Goal: Task Accomplishment & Management: Use online tool/utility

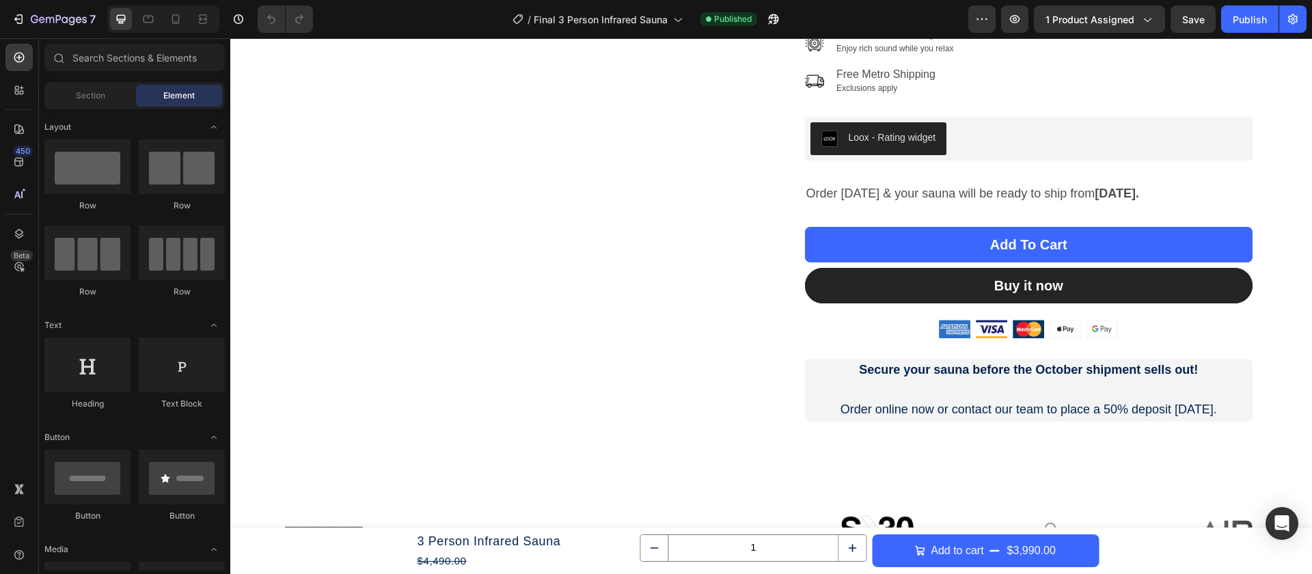
scroll to position [441, 0]
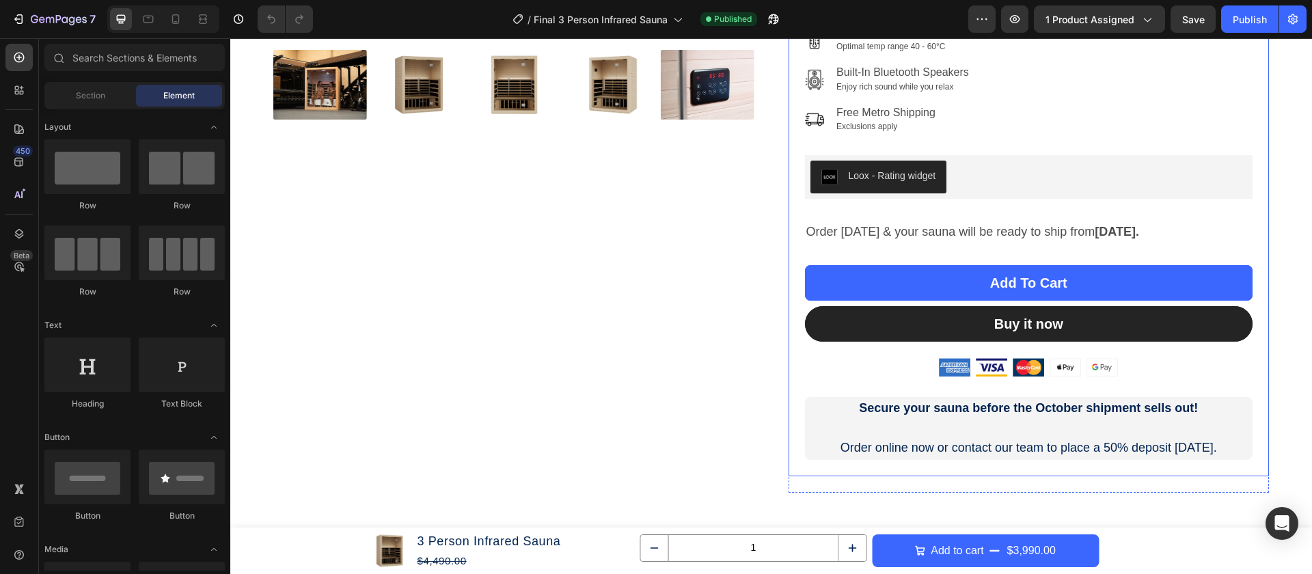
click at [1139, 232] on strong "[DATE]." at bounding box center [1117, 232] width 44 height 14
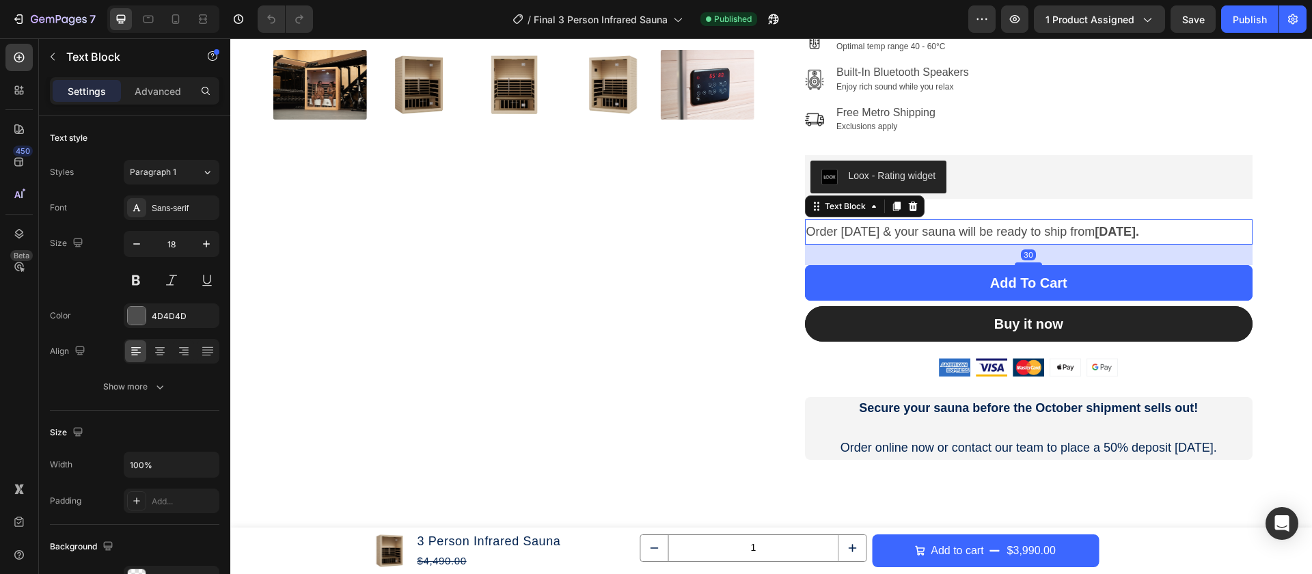
click at [1226, 230] on p "Order [DATE] & your sauna will be ready to ship from [DATE]." at bounding box center [1029, 232] width 446 height 22
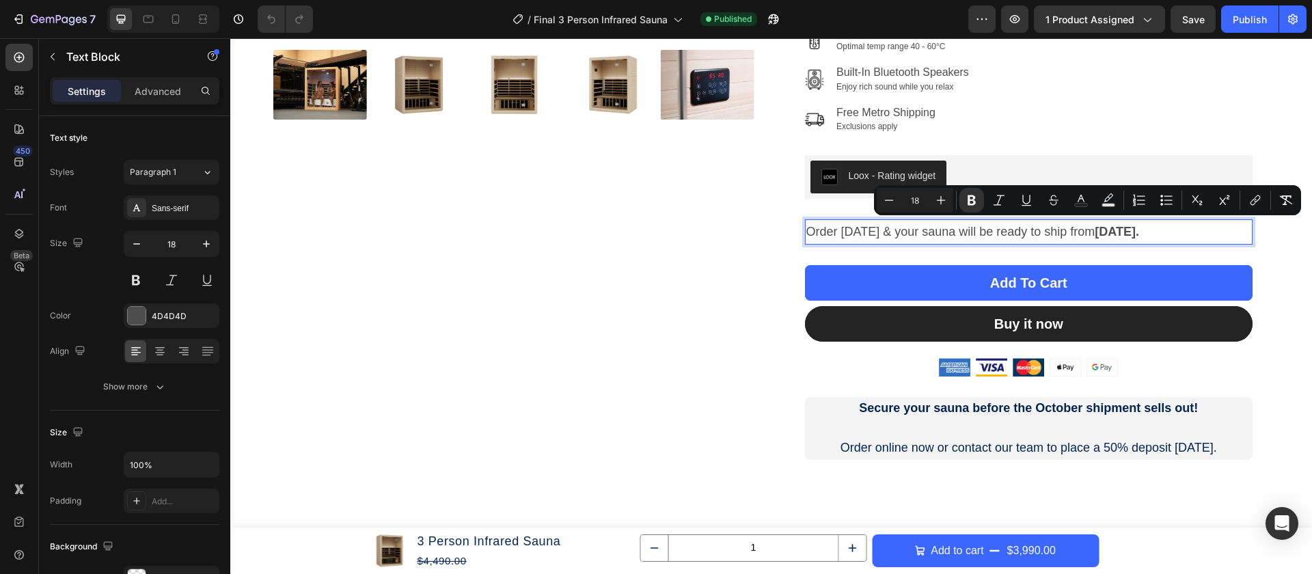
drag, startPoint x: 1225, startPoint y: 230, endPoint x: 1095, endPoint y: 229, distance: 130.5
click at [1095, 229] on p "Order [DATE] & your sauna will be ready to ship from [DATE]." at bounding box center [1029, 232] width 446 height 22
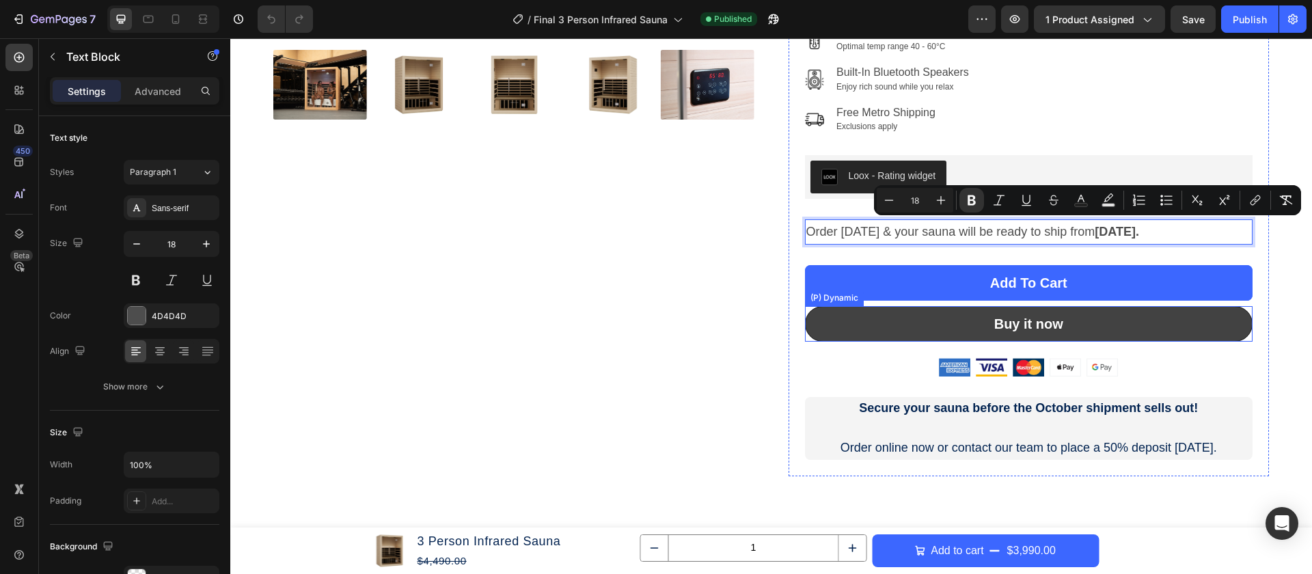
copy strong "[DATE]."
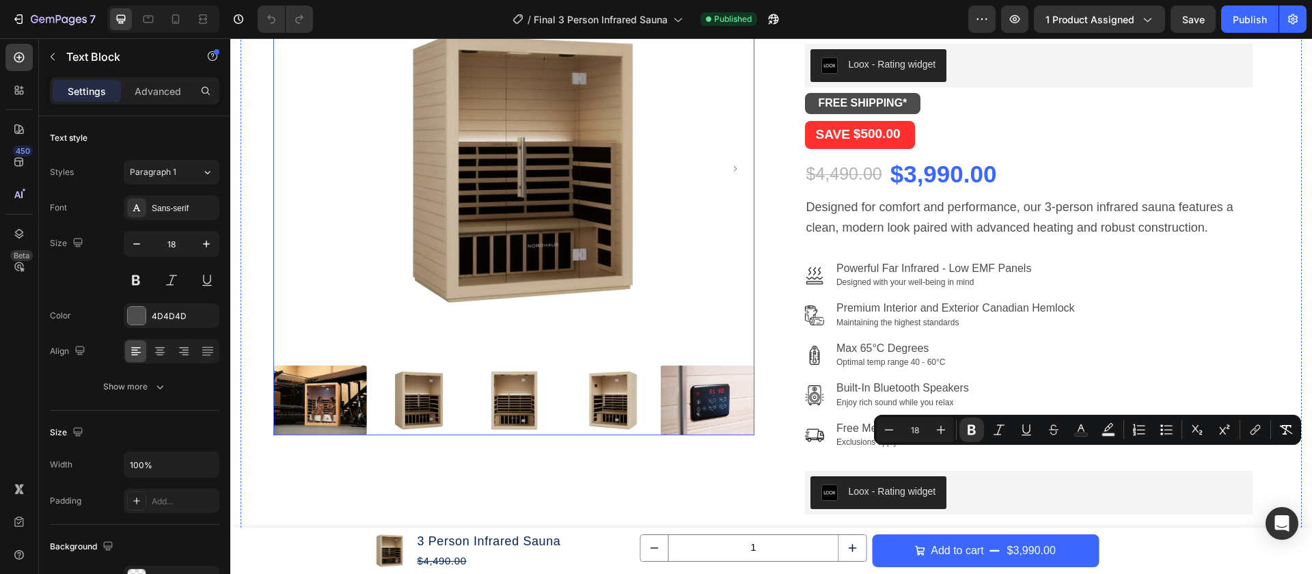
scroll to position [96, 0]
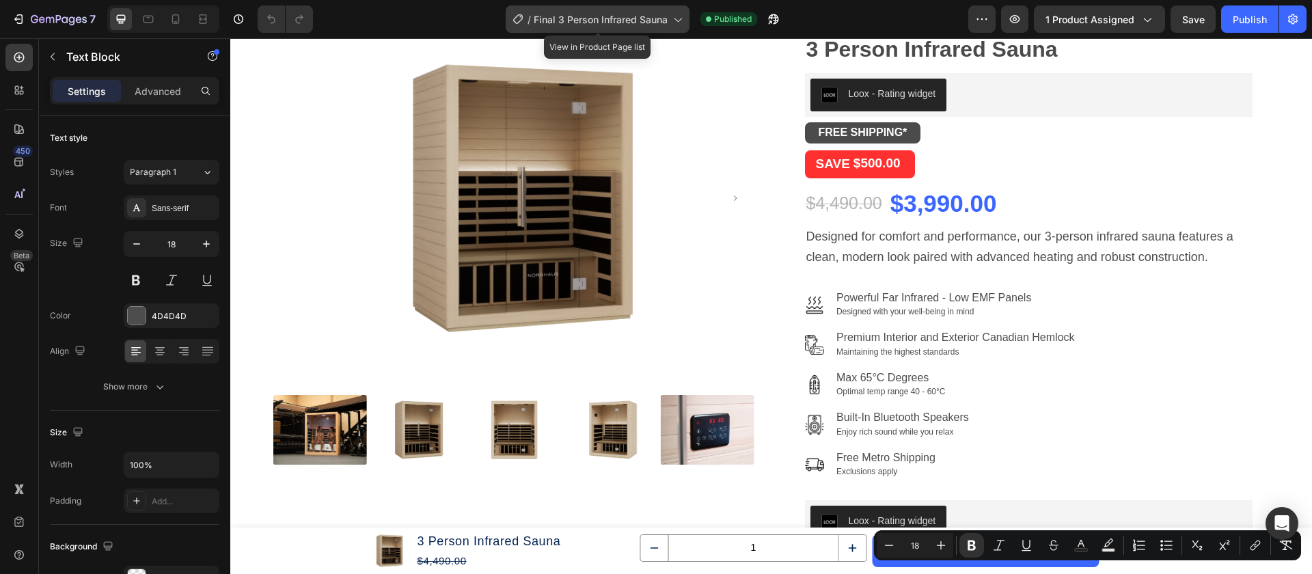
click at [547, 18] on span "Final 3 Person Infrared Sauna" at bounding box center [601, 19] width 134 height 14
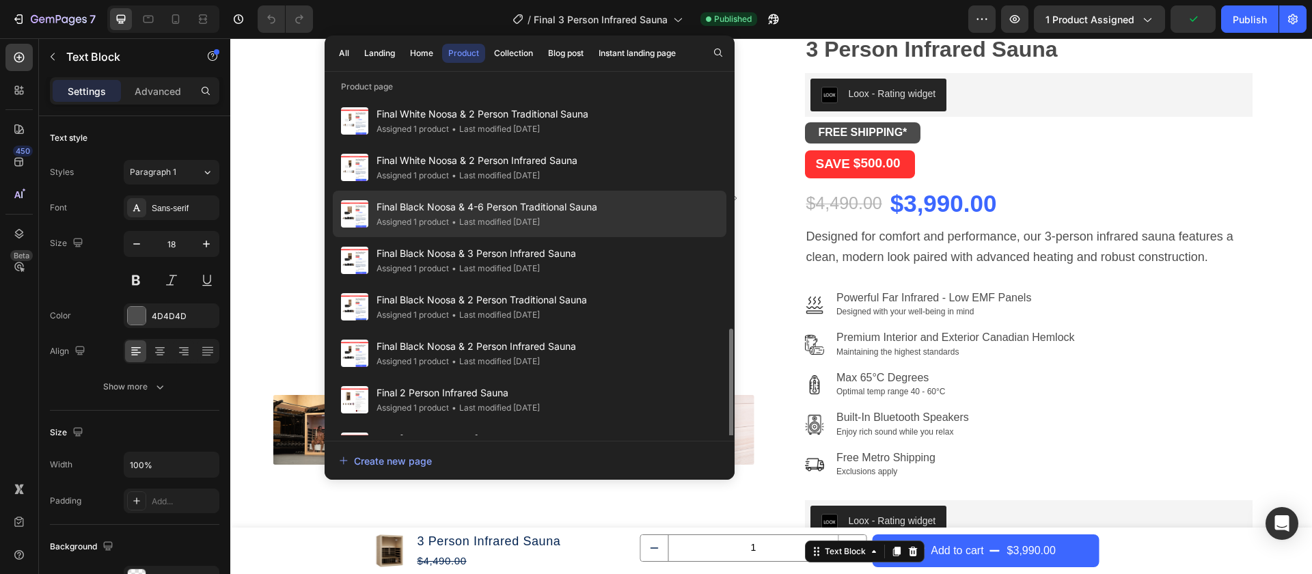
scroll to position [597, 0]
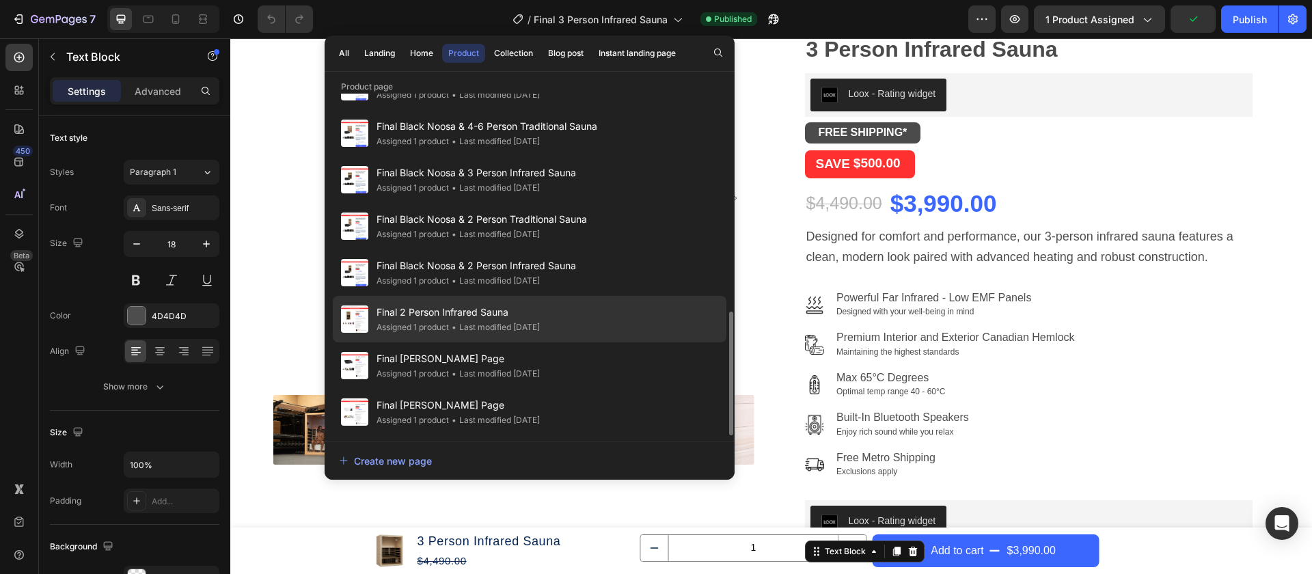
click at [540, 313] on span "Final 2 Person Infrared Sauna" at bounding box center [458, 312] width 163 height 16
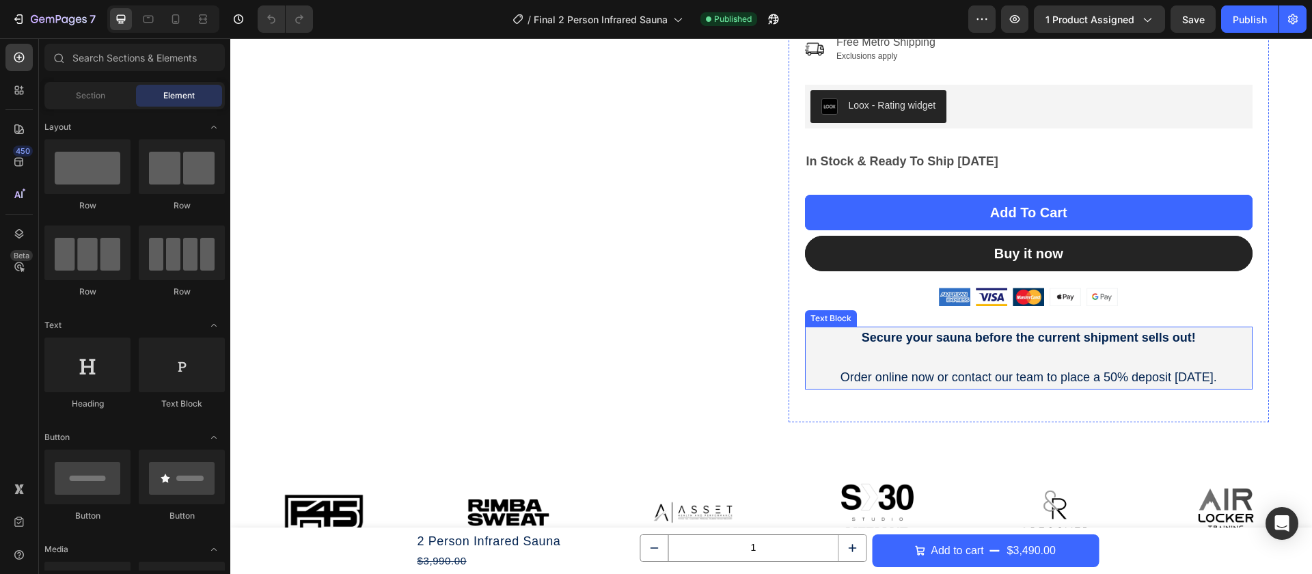
scroll to position [507, 0]
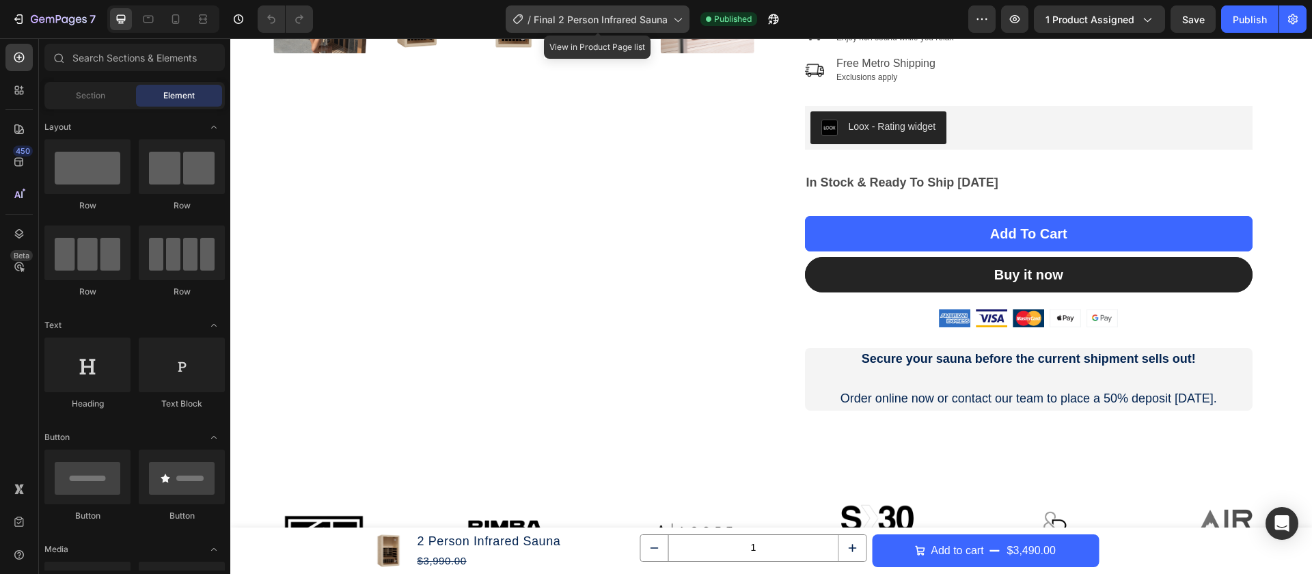
click at [636, 20] on span "Final 2 Person Infrared Sauna" at bounding box center [601, 19] width 134 height 14
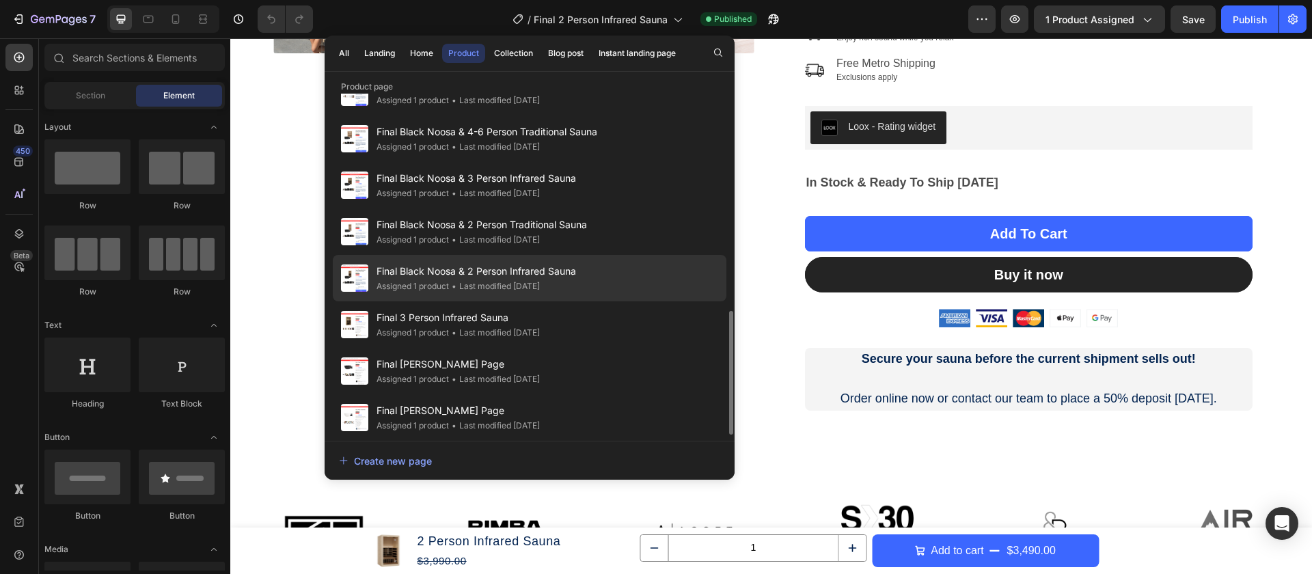
scroll to position [593, 0]
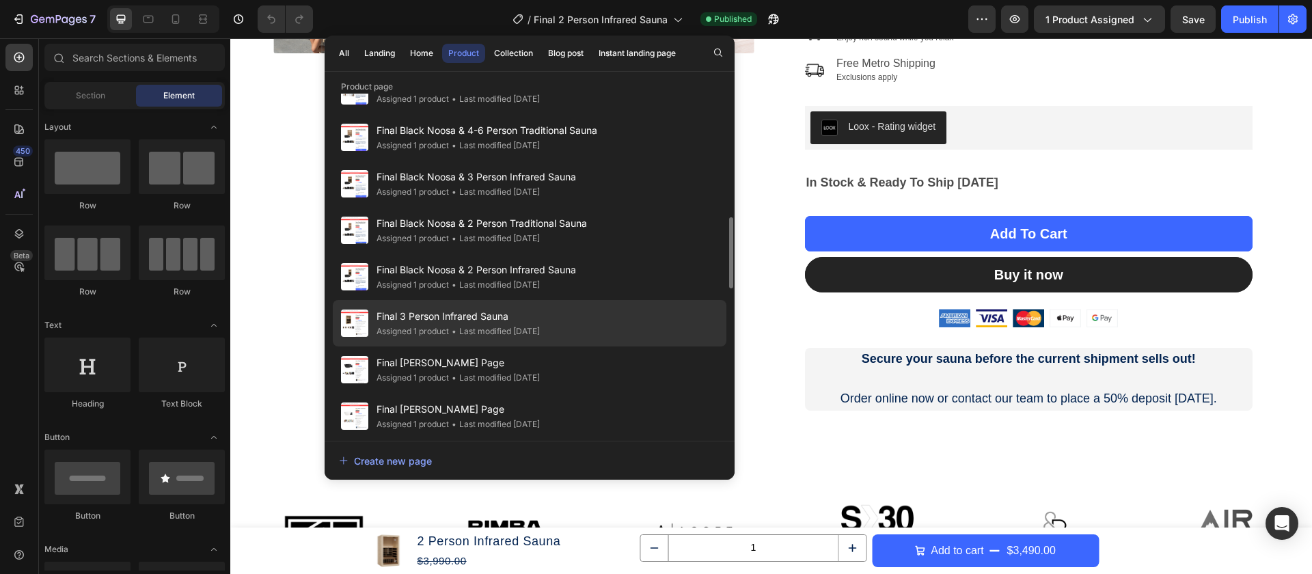
click at [528, 312] on span "Final 3 Person Infrared Sauna" at bounding box center [458, 316] width 163 height 16
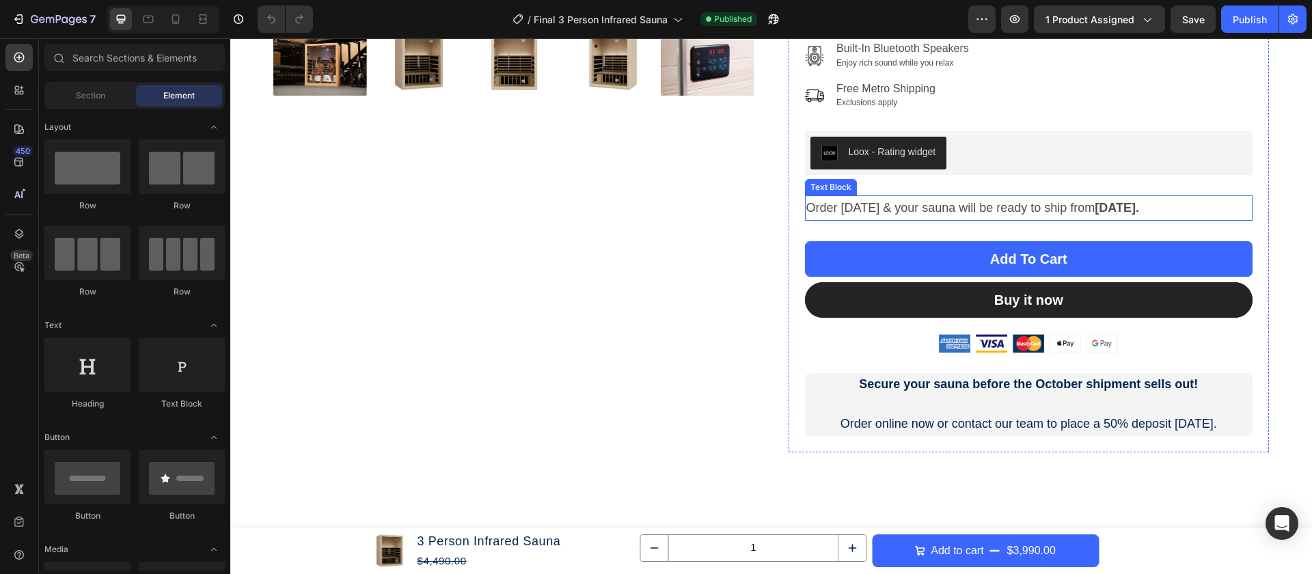
click at [1080, 208] on span "Order [DATE] & your sauna will be ready to ship from [DATE]." at bounding box center [972, 208] width 333 height 14
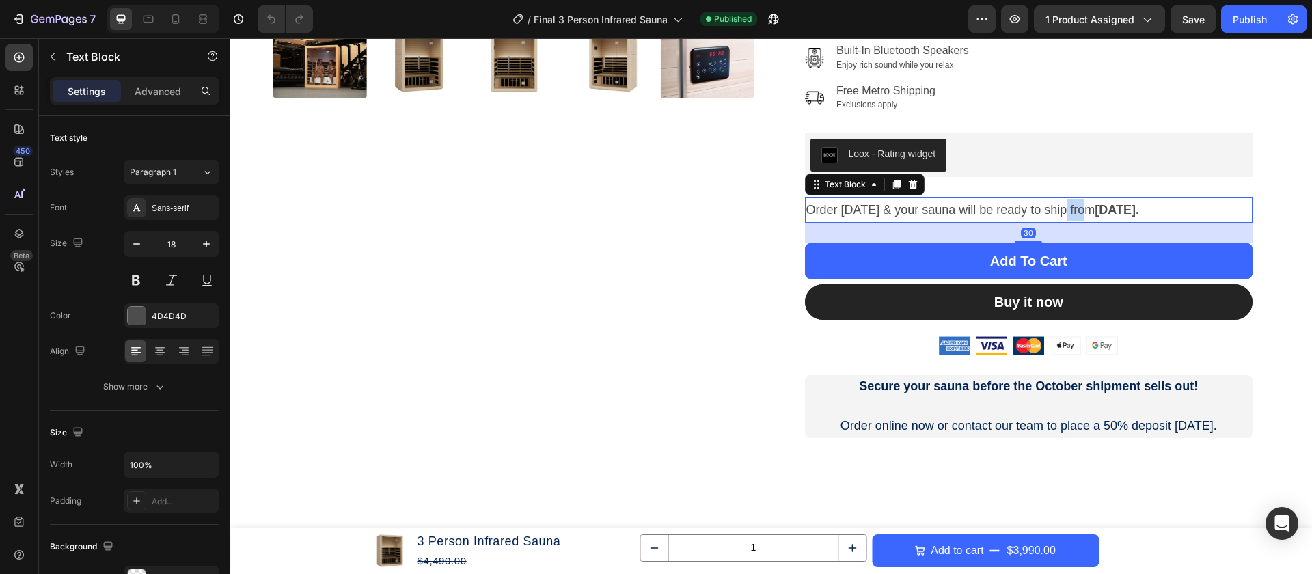
click at [1080, 208] on span "Order [DATE] & your sauna will be ready to ship from [DATE]." at bounding box center [972, 210] width 333 height 14
click at [1080, 208] on span "Order [DATE] & your sauna will be ready to ship from [DATE]." at bounding box center [972, 211] width 333 height 14
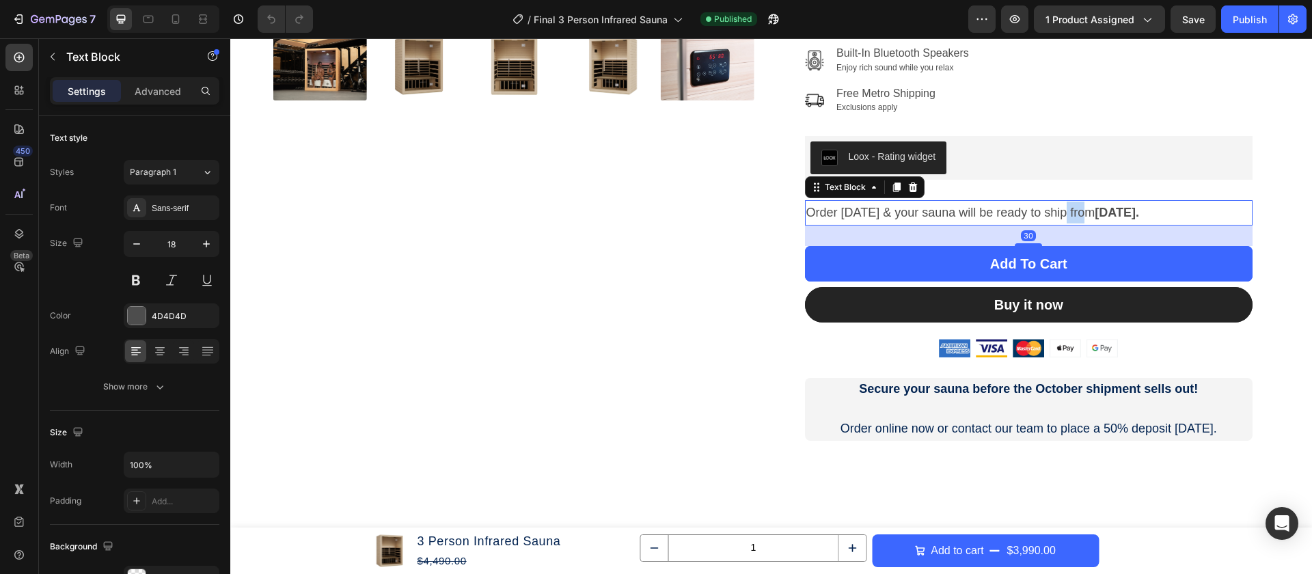
scroll to position [461, 0]
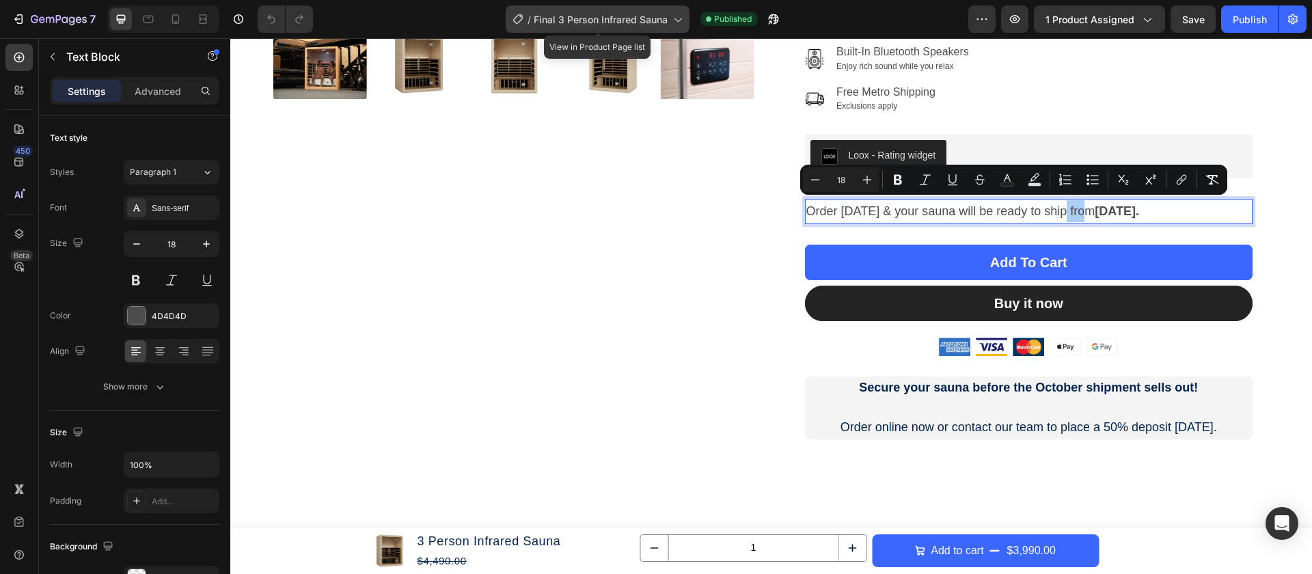
click at [641, 21] on span "Final 3 Person Infrared Sauna" at bounding box center [601, 19] width 134 height 14
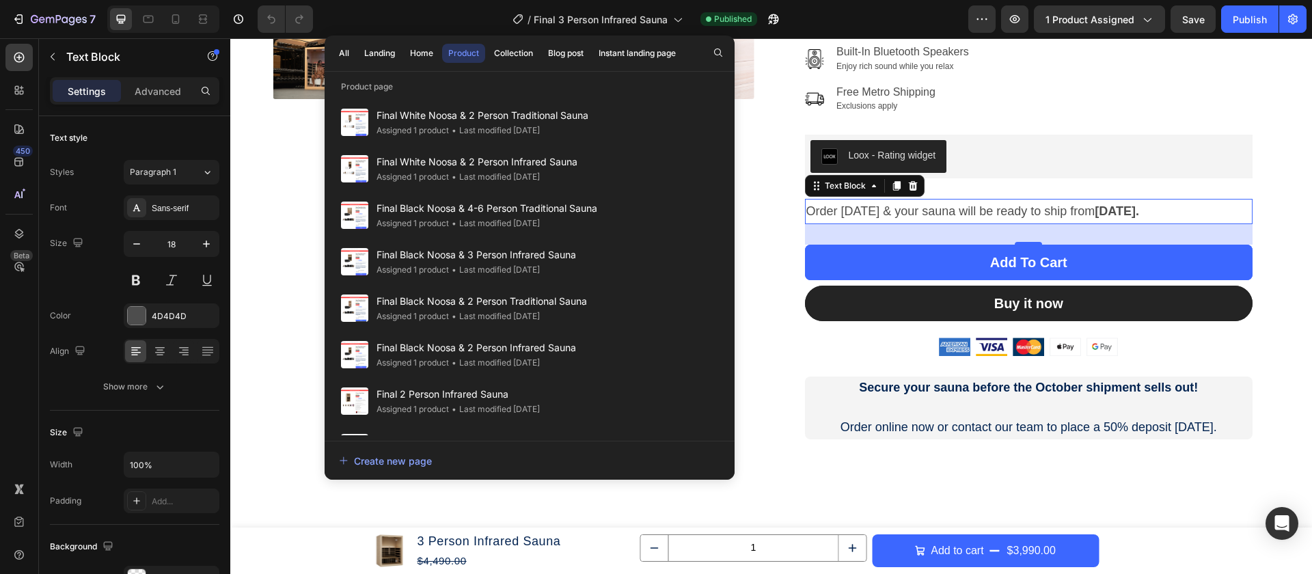
scroll to position [597, 0]
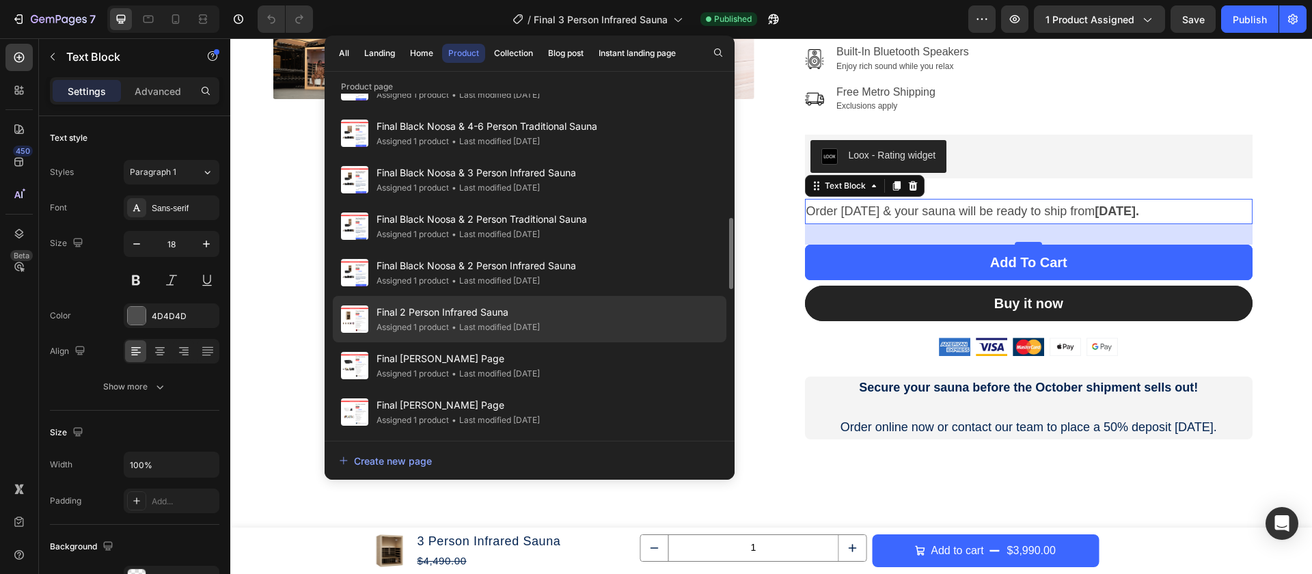
click at [497, 310] on span "Final 2 Person Infrared Sauna" at bounding box center [458, 312] width 163 height 16
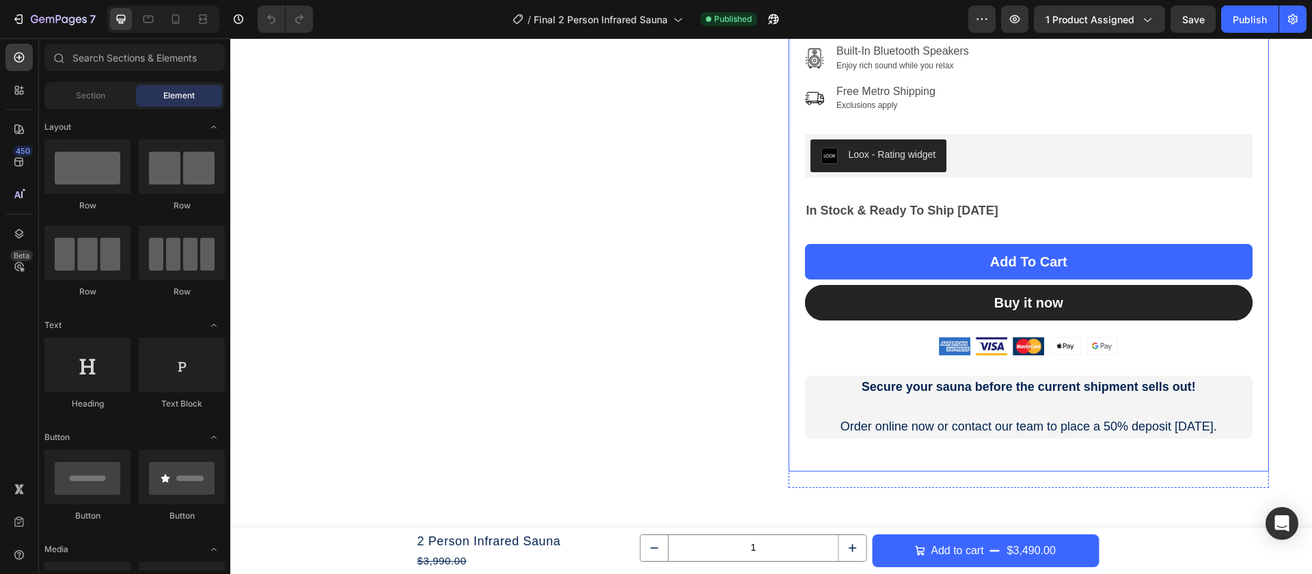
scroll to position [346, 0]
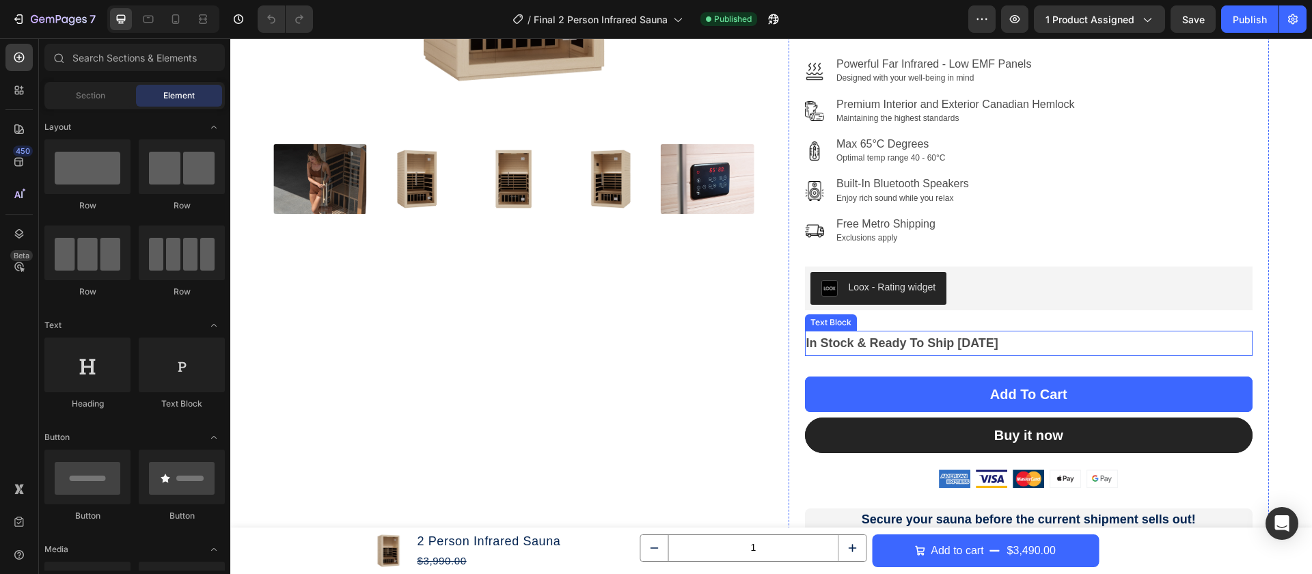
click at [943, 337] on strong "In Stock & Ready To Ship Today" at bounding box center [902, 343] width 192 height 14
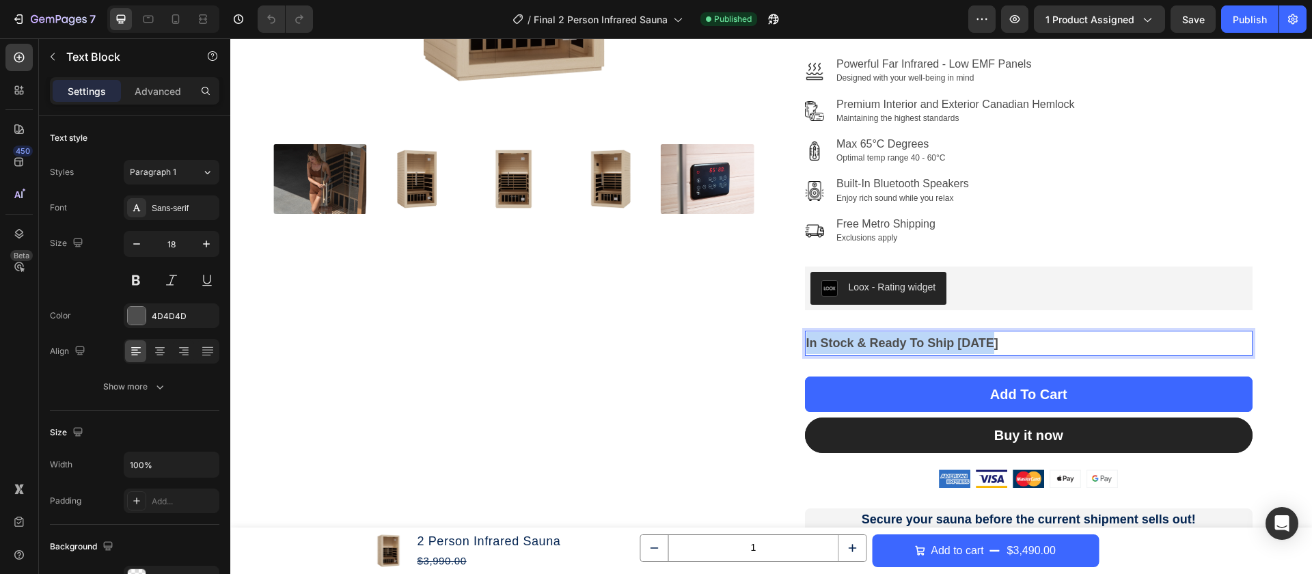
click at [944, 337] on strong "In Stock & Ready To Ship Today" at bounding box center [902, 343] width 192 height 14
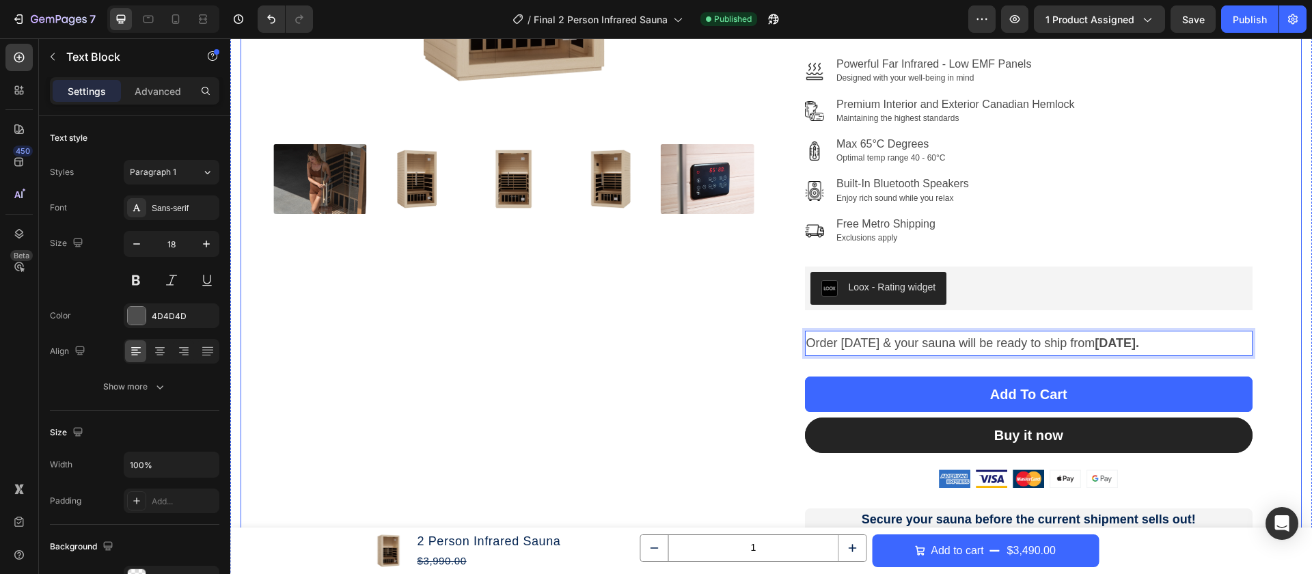
click at [726, 298] on div "Product Images" at bounding box center [513, 194] width 481 height 854
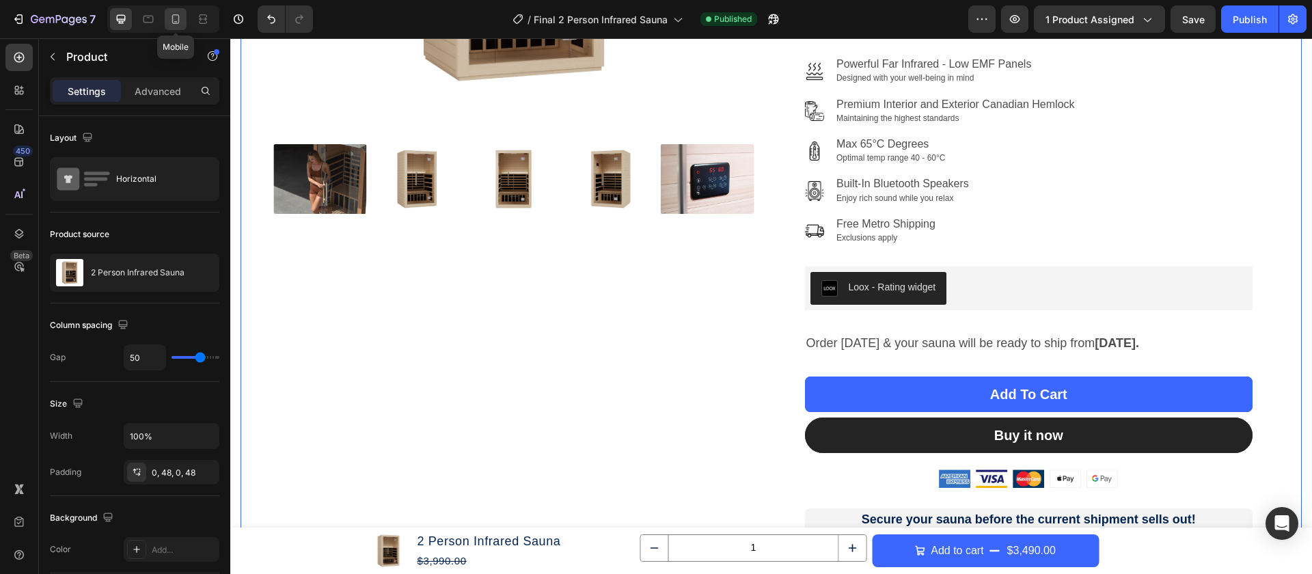
click at [178, 18] on icon at bounding box center [176, 19] width 8 height 10
type input "0"
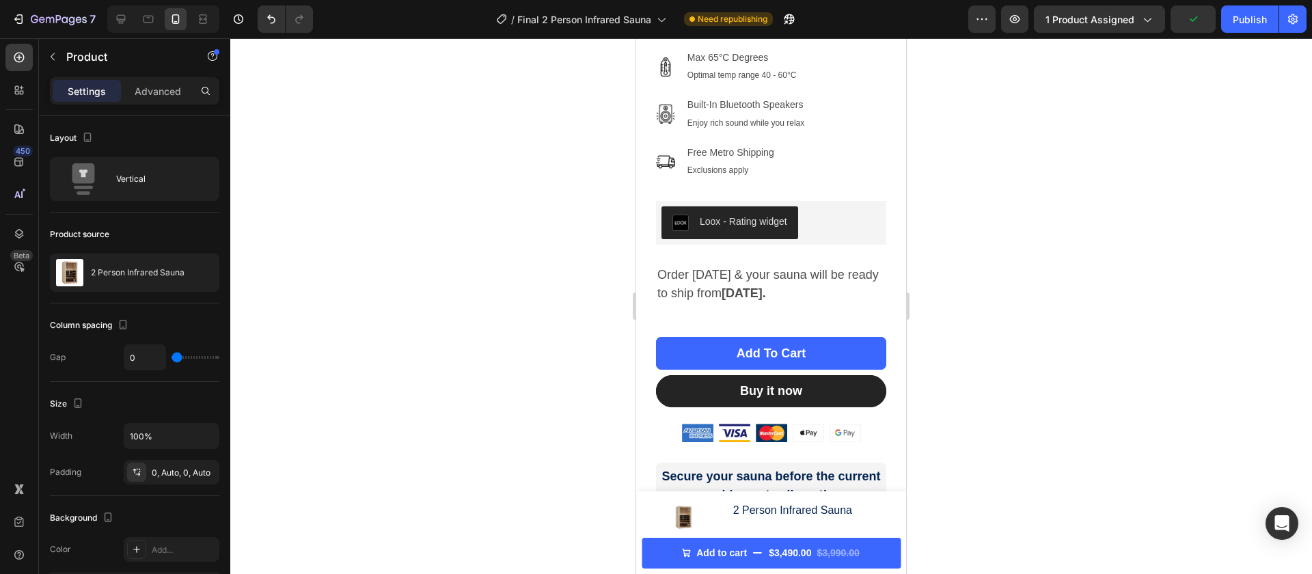
scroll to position [676, 0]
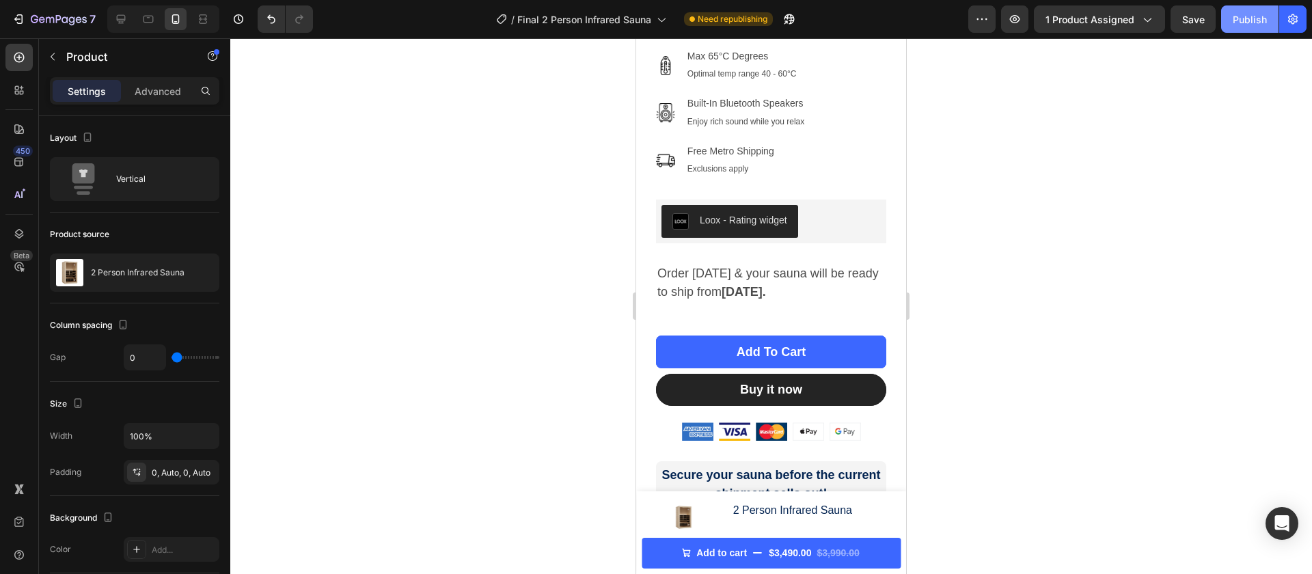
click at [1259, 18] on div "Publish" at bounding box center [1250, 19] width 34 height 14
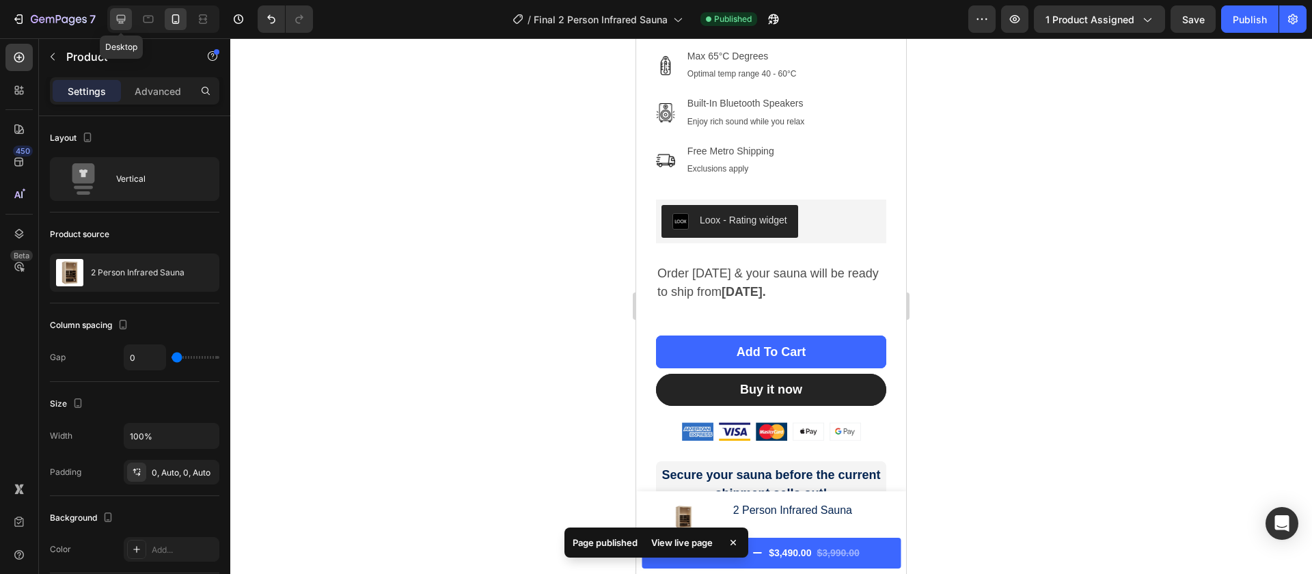
click at [127, 19] on icon at bounding box center [121, 19] width 14 height 14
type input "50"
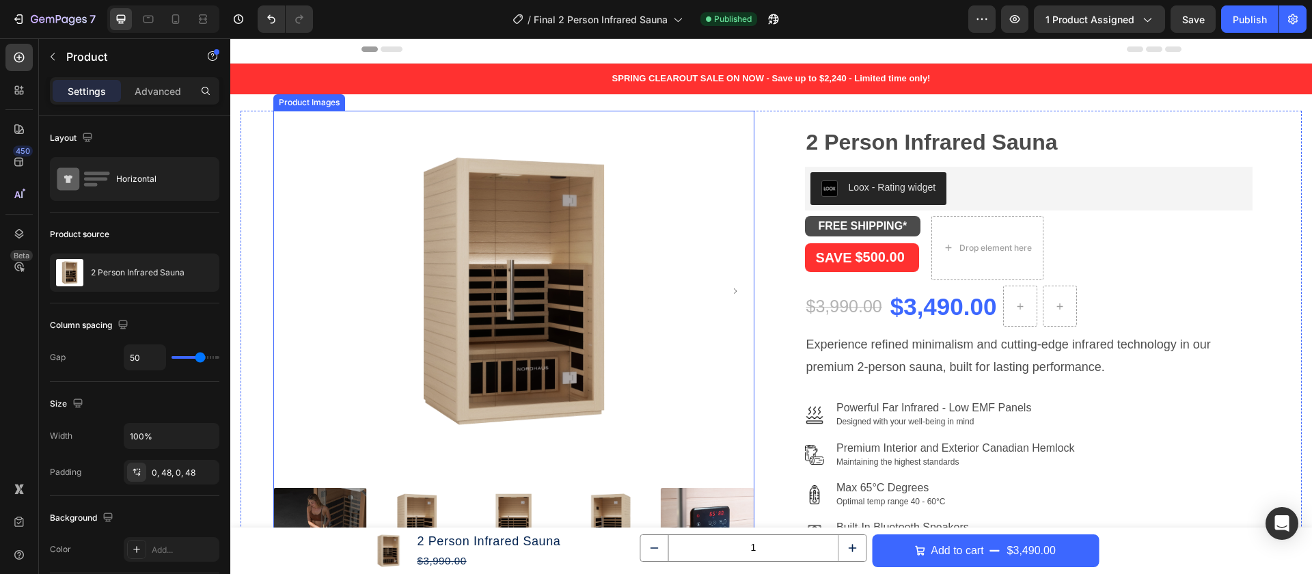
scroll to position [5, 0]
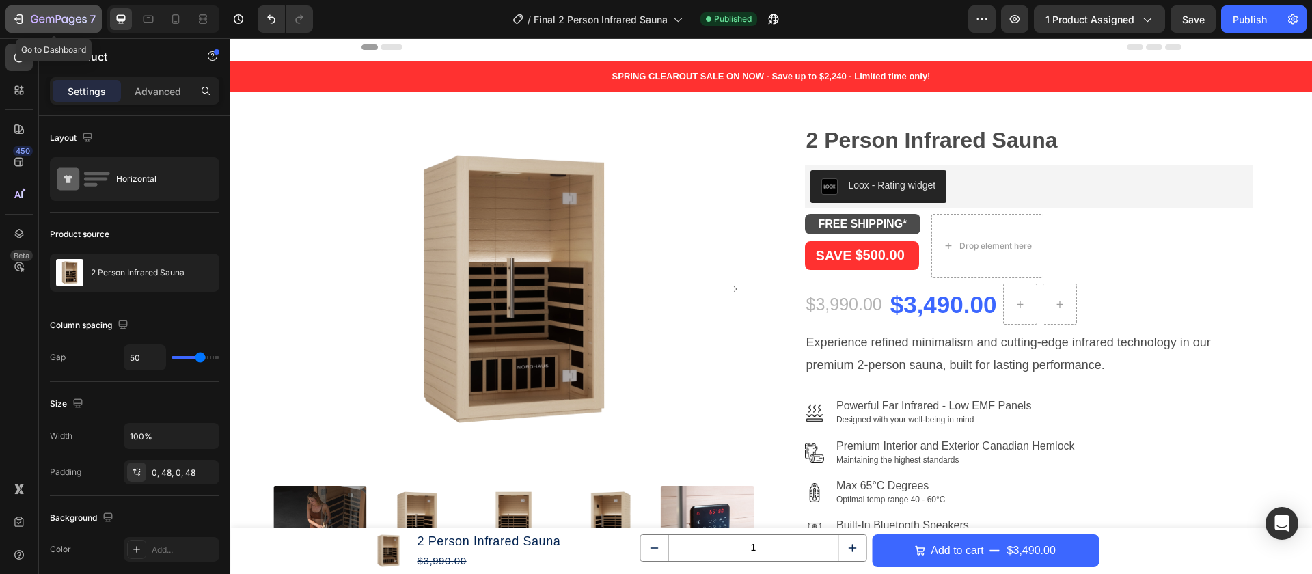
click at [21, 14] on icon "button" at bounding box center [20, 19] width 6 height 10
